Goal: Task Accomplishment & Management: Complete application form

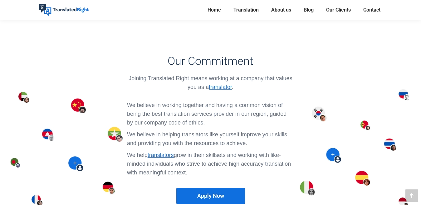
scroll to position [468, 0]
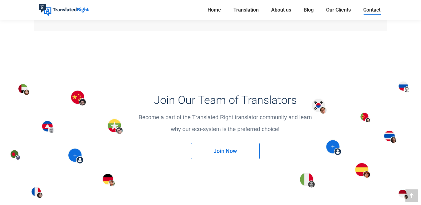
scroll to position [811, 0]
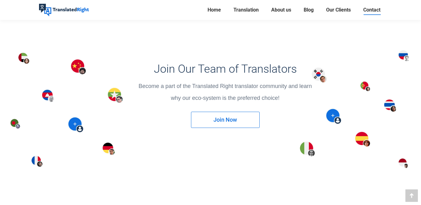
click at [233, 119] on span "Join Now" at bounding box center [224, 120] width 23 height 6
